Goal: Entertainment & Leisure: Browse casually

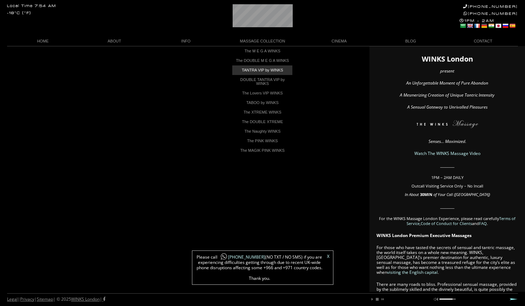
click at [265, 75] on link "TANTRA VIP by WINKS" at bounding box center [262, 70] width 60 height 10
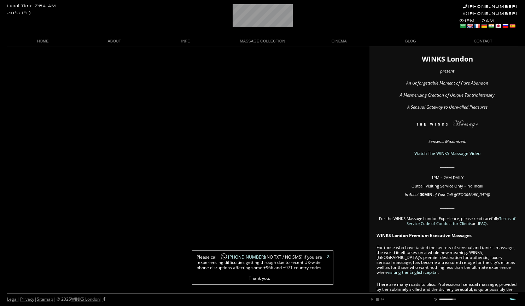
scroll to position [0, 10]
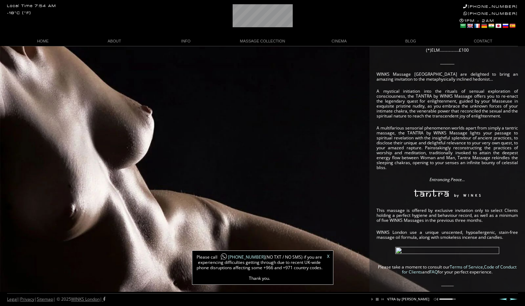
scroll to position [126, 0]
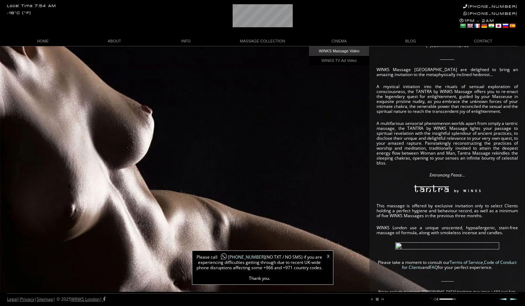
click at [351, 50] on link "WINKS Massage Video" at bounding box center [339, 51] width 60 height 10
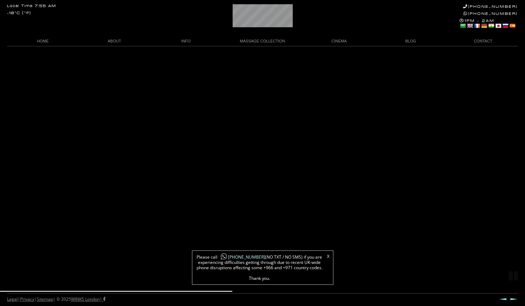
click at [328, 256] on link "X" at bounding box center [328, 256] width 2 height 4
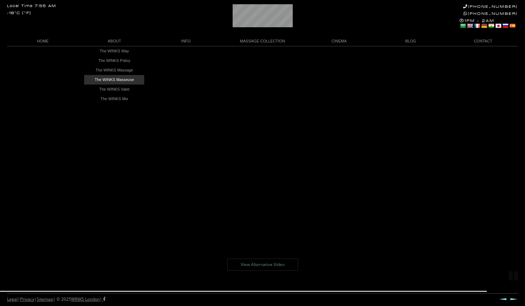
click at [124, 80] on link "The WINKS Masseuse" at bounding box center [114, 80] width 60 height 10
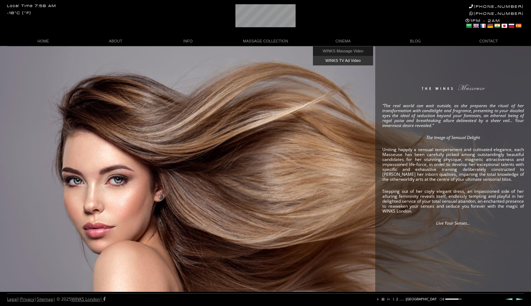
click at [338, 60] on link "WINKS TV Ad Video" at bounding box center [343, 61] width 60 height 10
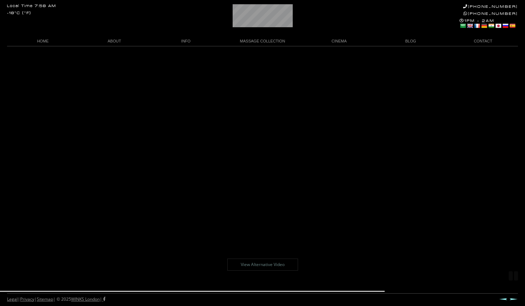
click at [271, 266] on link "View Alternative Video" at bounding box center [263, 265] width 71 height 12
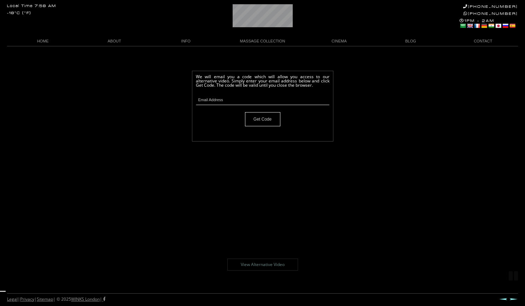
click at [365, 95] on body "Local Time 7:58 AM -18°C (°F) [PHONE_NUMBER] [PHONE_NUMBER] 1PM - 2AM Select La…" at bounding box center [262, 176] width 525 height 260
click at [379, 124] on body "Local Time 7:58 AM -18°C (°F) +44 (0)20 7118 7118 +44 788 959 8888 1PM - 2AM Se…" at bounding box center [262, 176] width 525 height 260
click at [409, 39] on link "BLOG" at bounding box center [410, 41] width 71 height 10
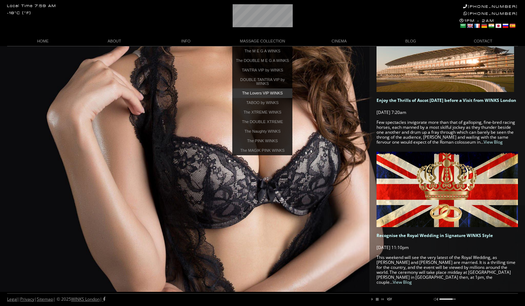
click at [260, 98] on link "The Lovers VIP WINKS" at bounding box center [262, 93] width 60 height 10
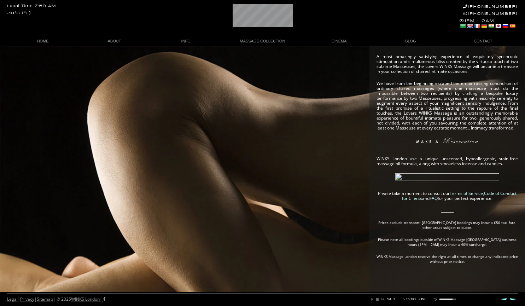
scroll to position [0, 100]
